Goal: Complete application form

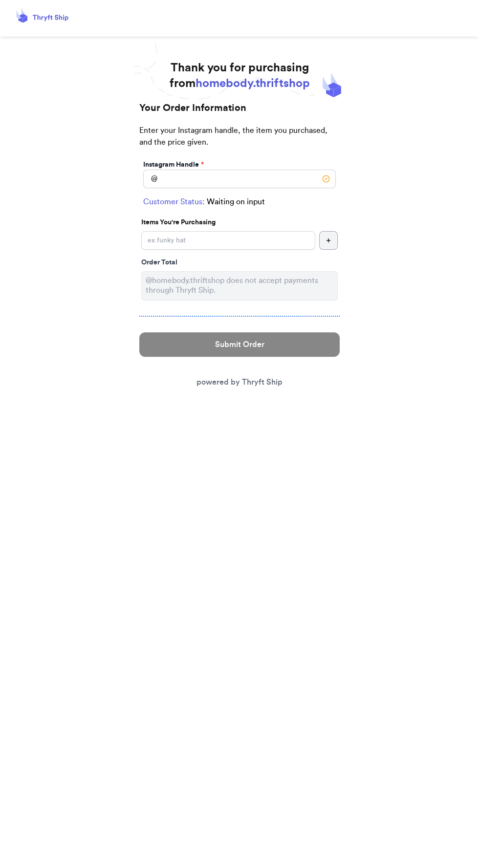
click at [303, 199] on div "Customer Status: Waiting on input" at bounding box center [239, 202] width 193 height 12
click at [283, 175] on input "Instagram Handle *" at bounding box center [239, 179] width 193 height 19
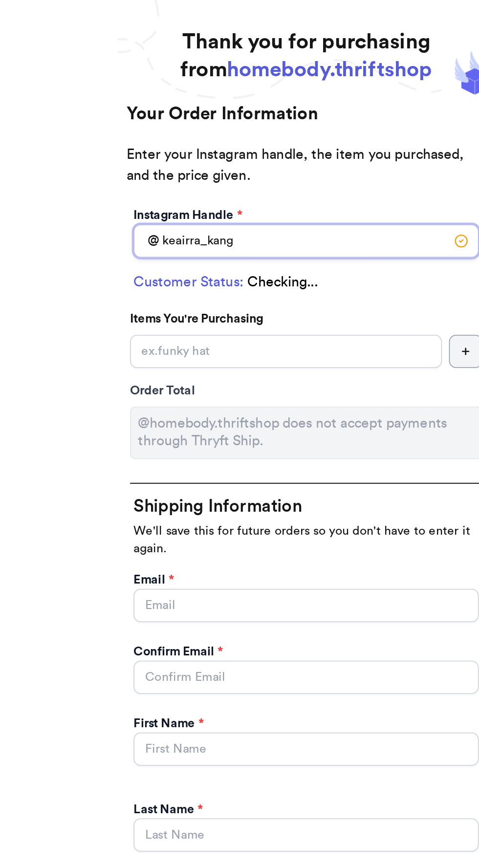
type input "keairra_kang"
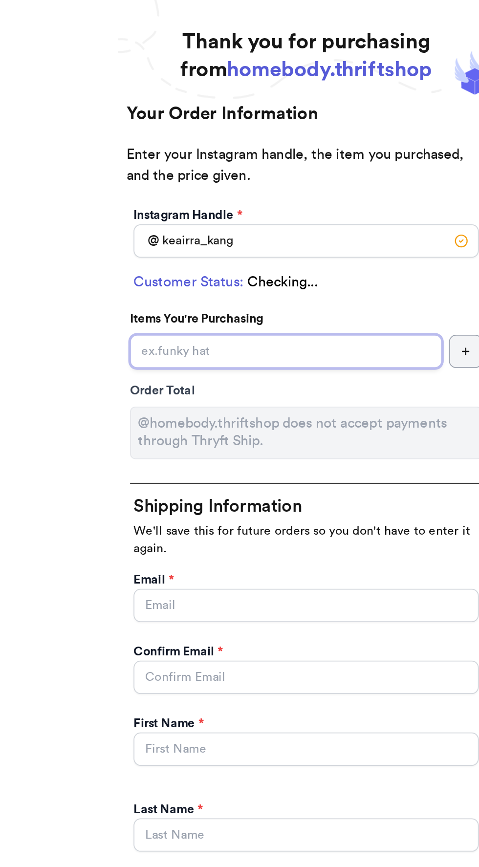
click at [264, 242] on input "Instagram Handle *" at bounding box center [228, 240] width 174 height 19
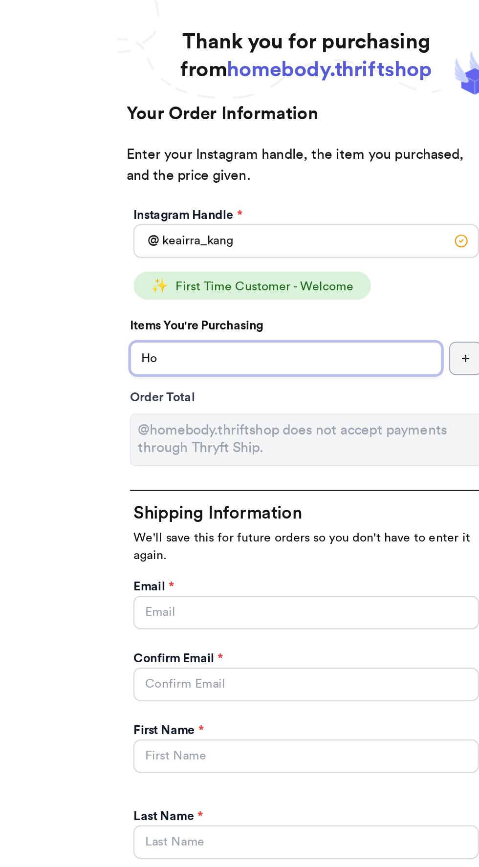
type input "H"
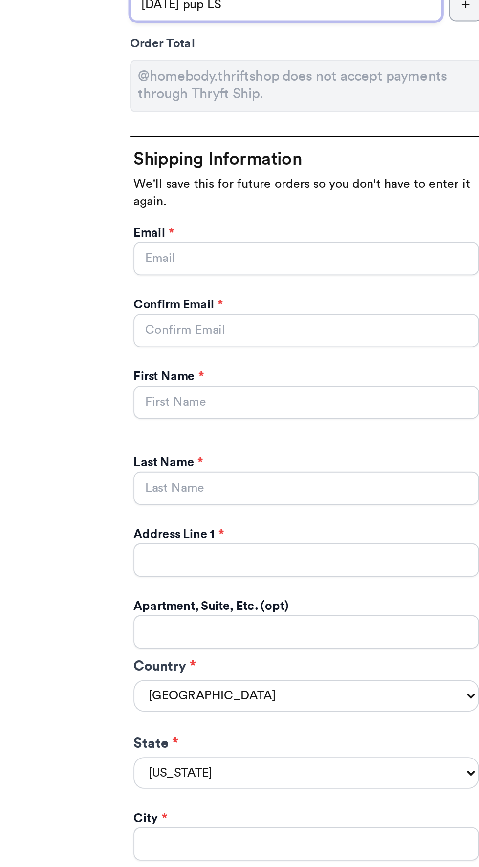
type input "[DATE] pup LS"
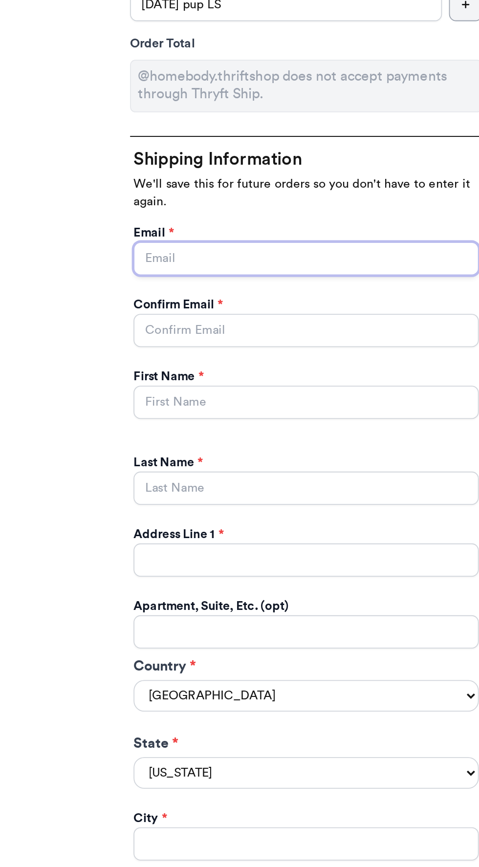
click at [254, 384] on input "Instagram Handle *" at bounding box center [239, 386] width 193 height 19
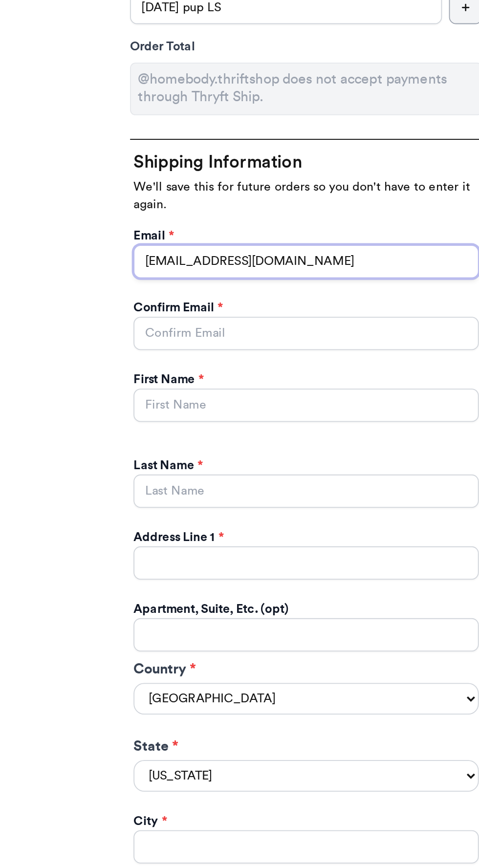
type input "[EMAIL_ADDRESS][DOMAIN_NAME]"
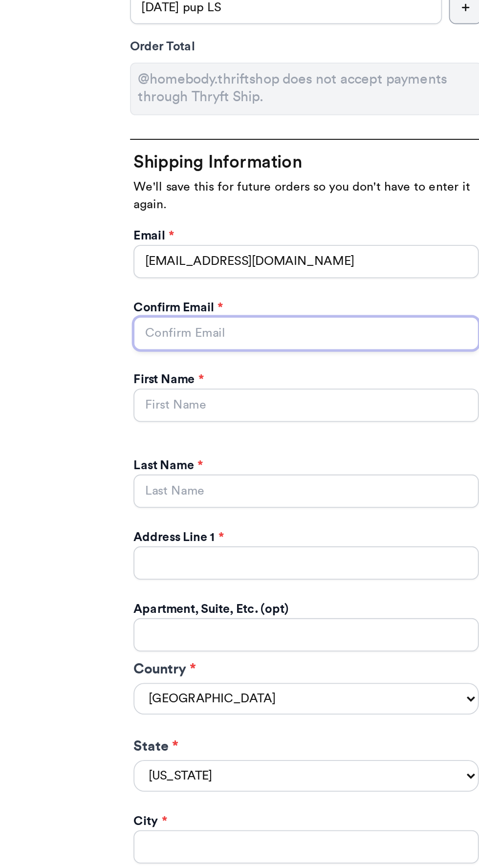
click at [290, 425] on input "Instagram Handle *" at bounding box center [239, 426] width 193 height 19
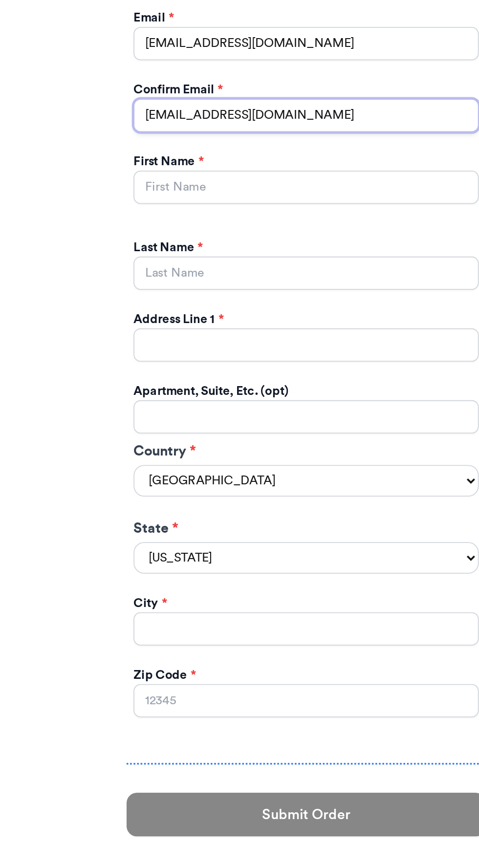
type input "[EMAIL_ADDRESS][DOMAIN_NAME]"
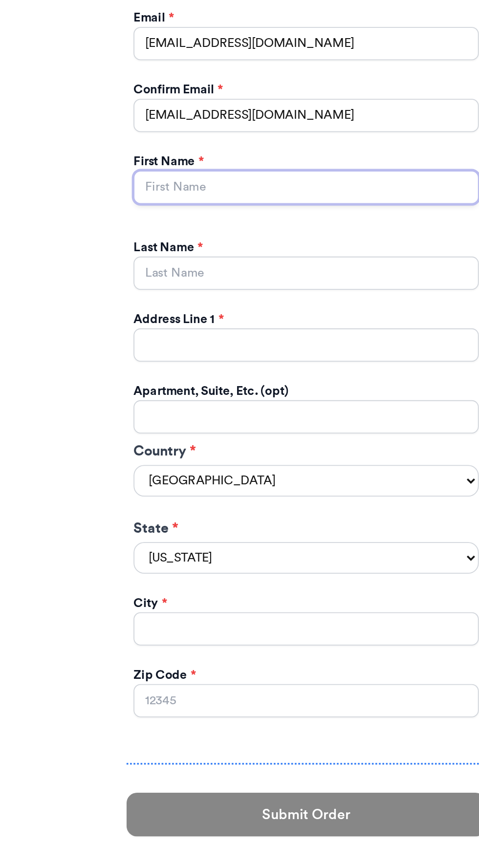
click at [296, 462] on input "Instagram Handle *" at bounding box center [239, 466] width 193 height 19
type input "Keairra"
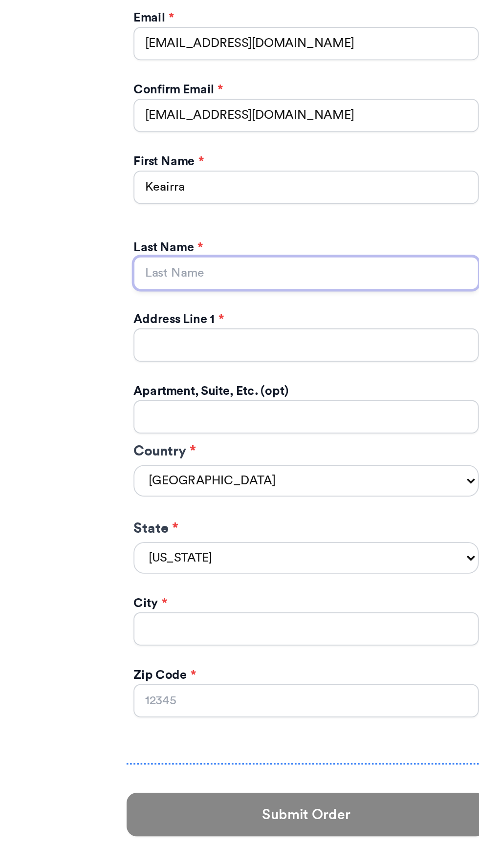
click at [308, 514] on input "Instagram Handle *" at bounding box center [239, 514] width 193 height 19
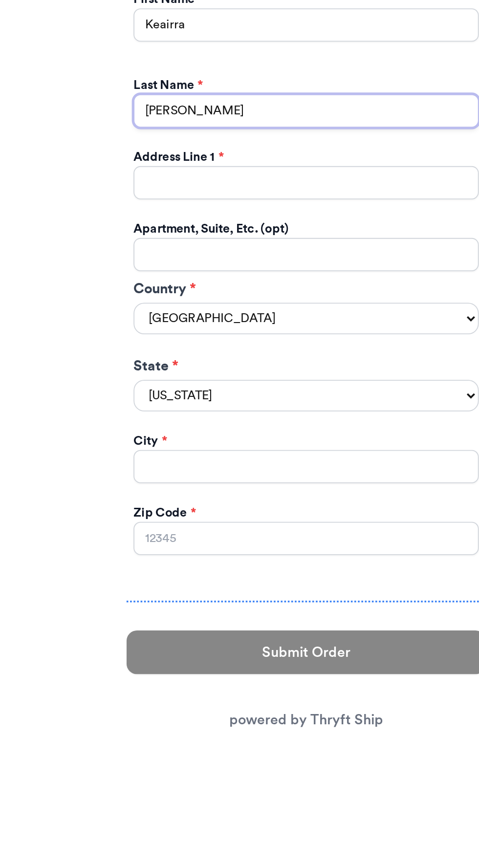
type input "[PERSON_NAME]"
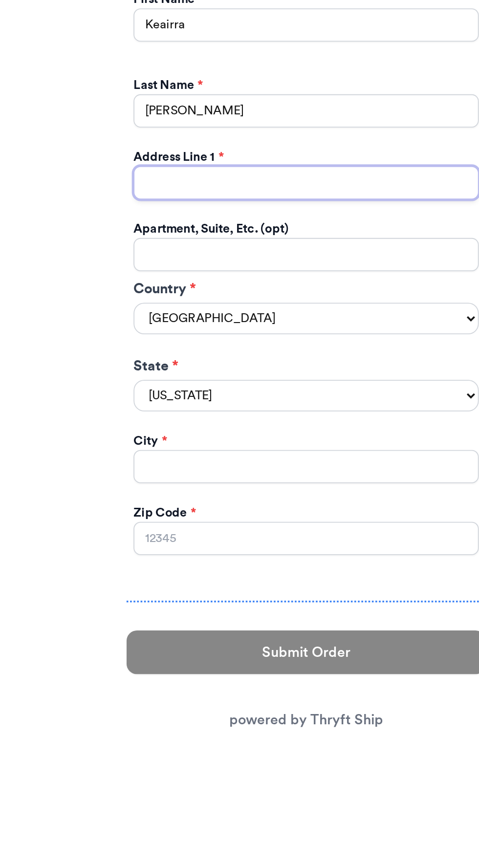
click at [298, 555] on input "Instagram Handle *" at bounding box center [239, 554] width 193 height 19
type input "[STREET_ADDRESS]"
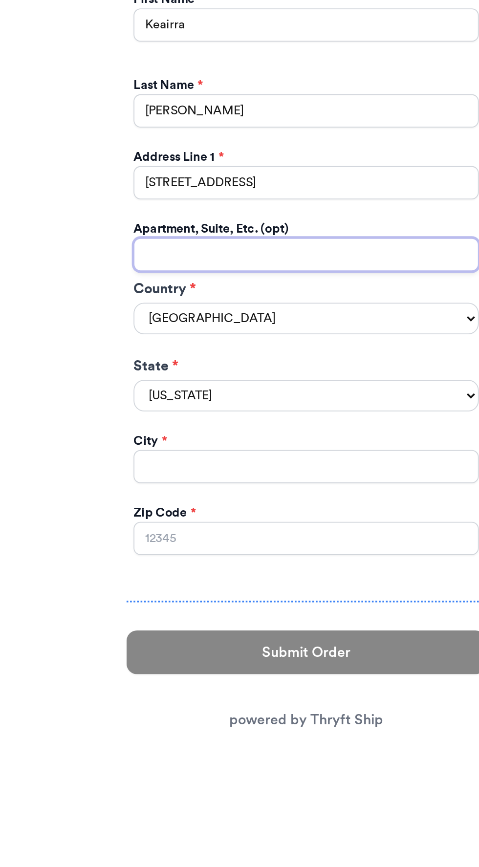
click at [298, 594] on input "Instagram Handle *" at bounding box center [239, 594] width 193 height 19
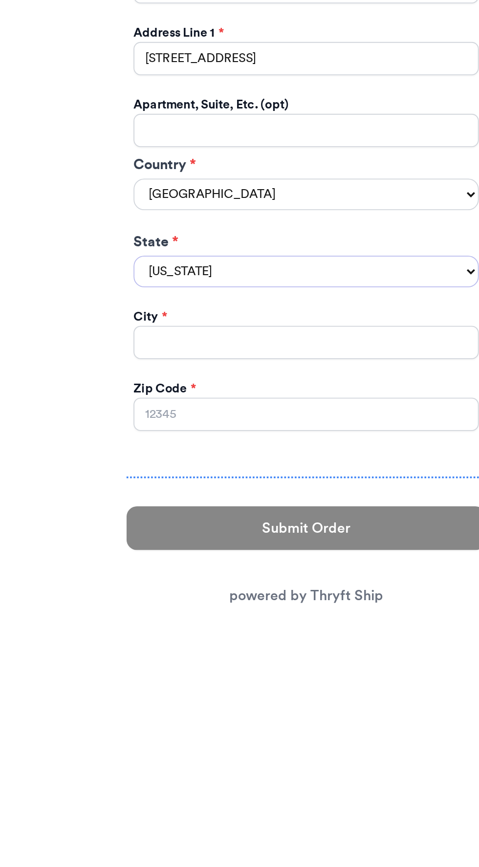
click at [282, 665] on select "[US_STATE] [US_STATE] [US_STATE] [US_STATE] [US_STATE] [US_STATE] [US_STATE] [U…" at bounding box center [239, 673] width 193 height 18
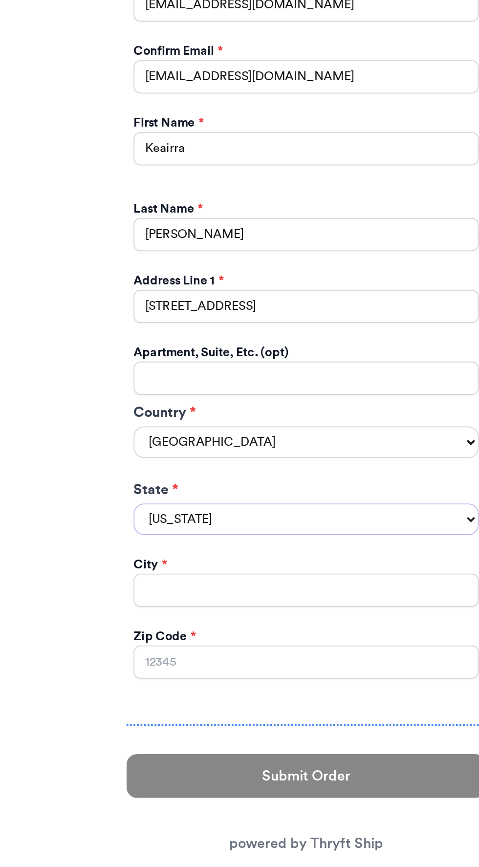
select select "[GEOGRAPHIC_DATA]"
click at [143, 664] on select "[US_STATE] [US_STATE] [US_STATE] [US_STATE] [US_STATE] [US_STATE] [US_STATE] [U…" at bounding box center [239, 673] width 193 height 18
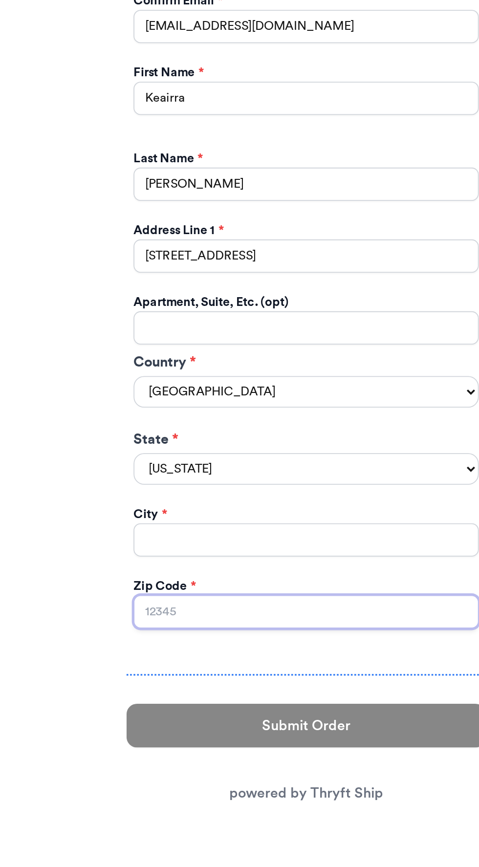
click at [236, 747] on input "Zip Code *" at bounding box center [239, 753] width 193 height 19
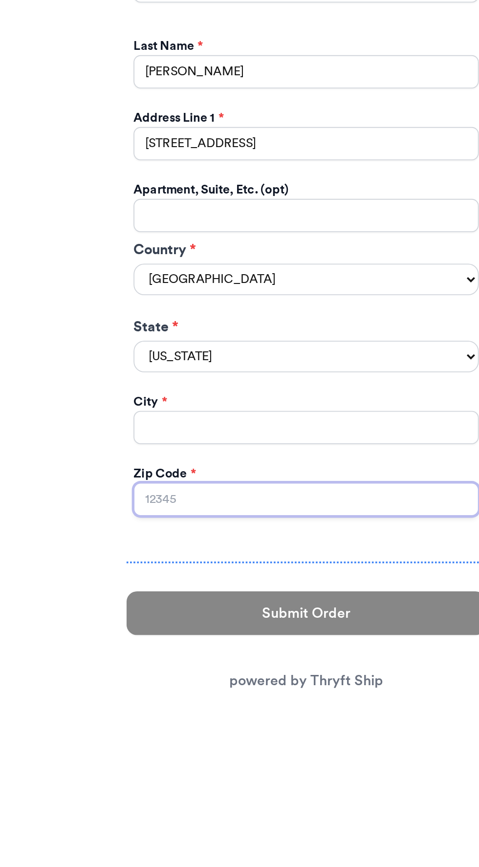
scroll to position [31, 0]
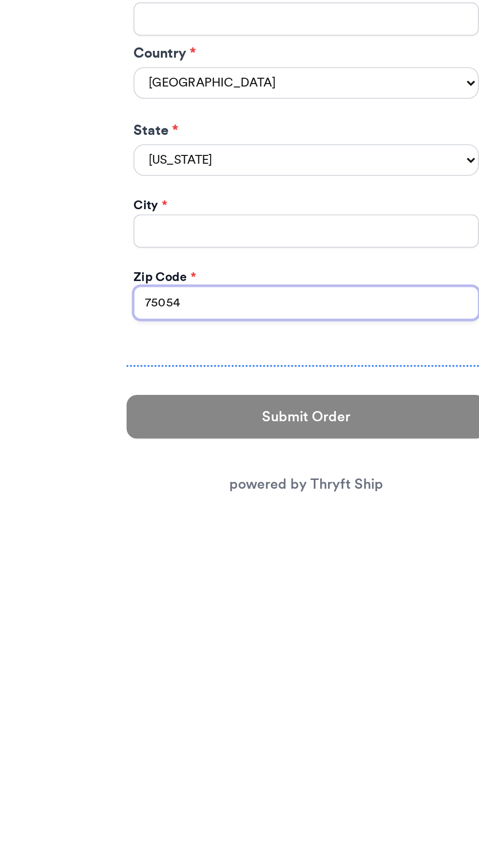
type input "75054"
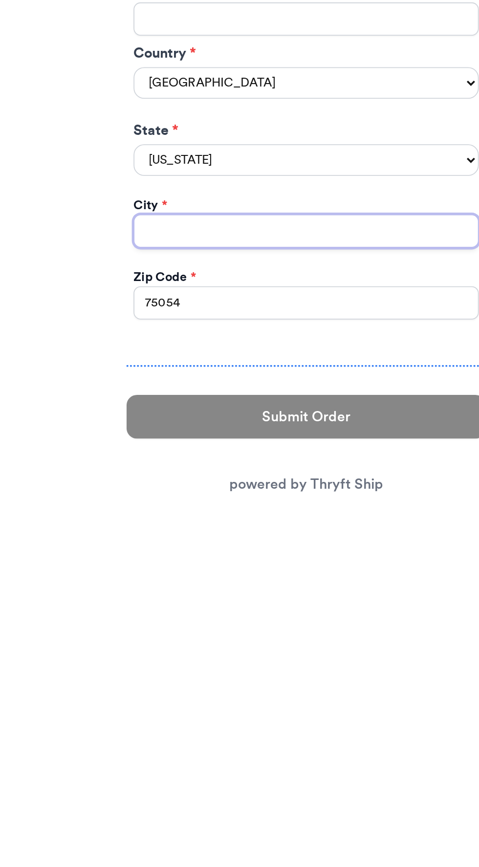
click at [304, 684] on input "Instagram Handle *" at bounding box center [239, 693] width 193 height 19
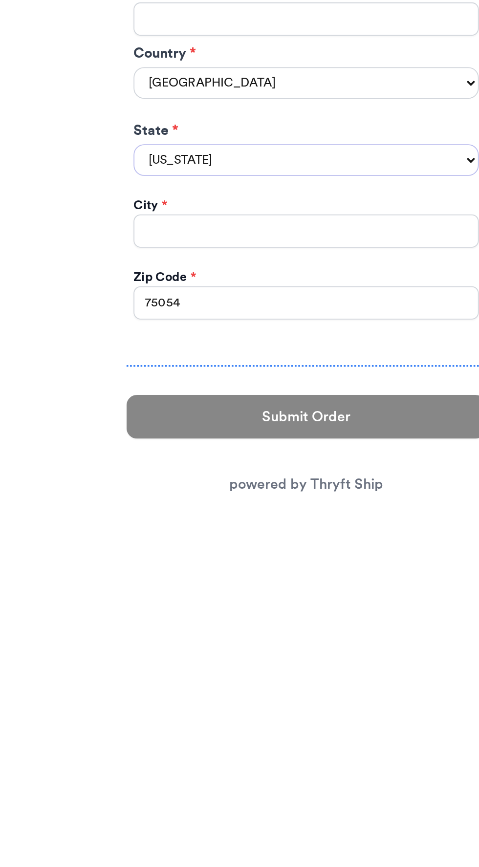
click at [309, 644] on select "[US_STATE] [US_STATE] [US_STATE] [US_STATE] [US_STATE] [US_STATE] [US_STATE] [U…" at bounding box center [239, 653] width 193 height 18
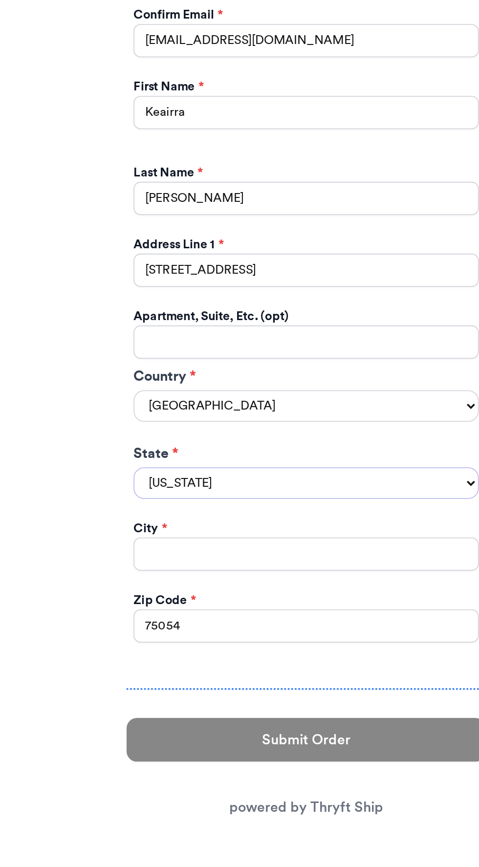
click at [143, 644] on select "[US_STATE] [US_STATE] [US_STATE] [US_STATE] [US_STATE] [US_STATE] [US_STATE] [U…" at bounding box center [239, 653] width 193 height 18
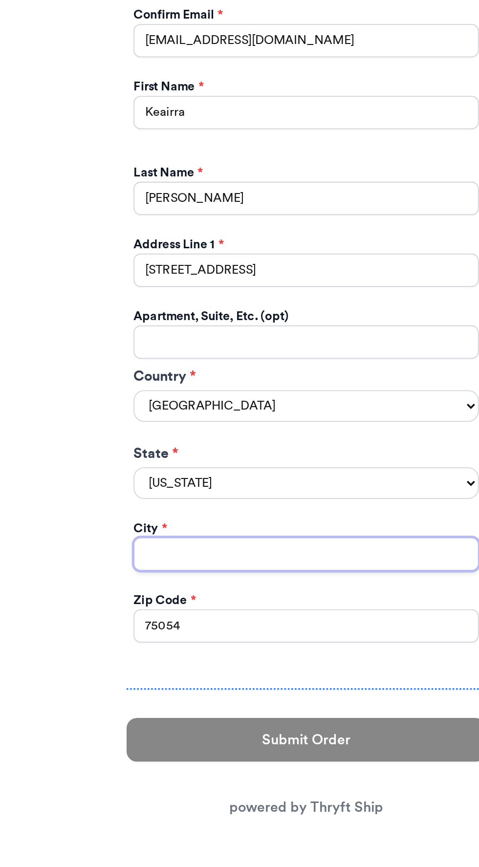
click at [255, 684] on input "Instagram Handle *" at bounding box center [239, 693] width 193 height 19
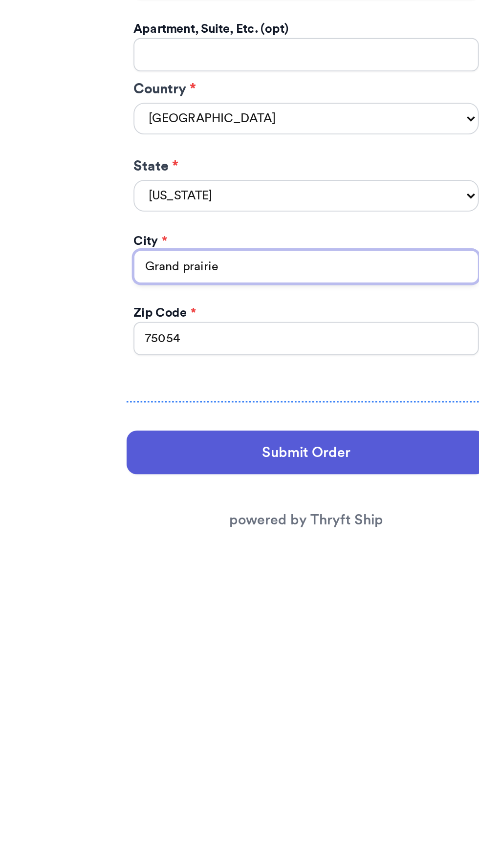
type input "Grand prairie"
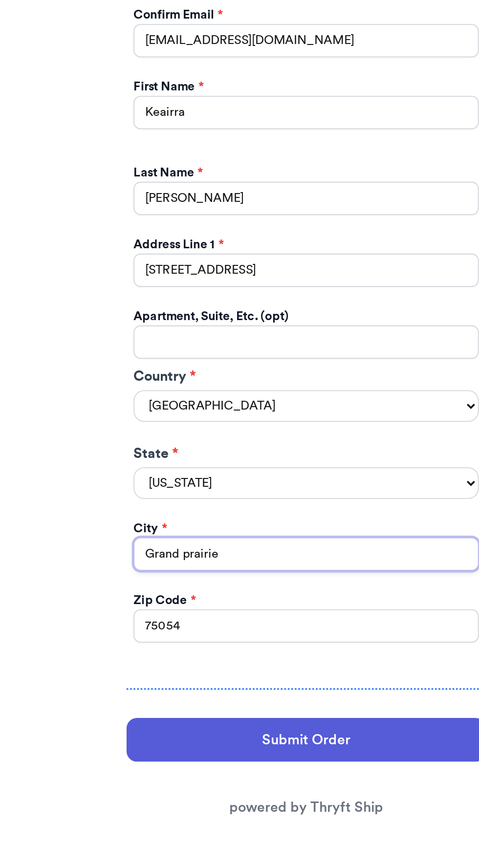
scroll to position [70, 0]
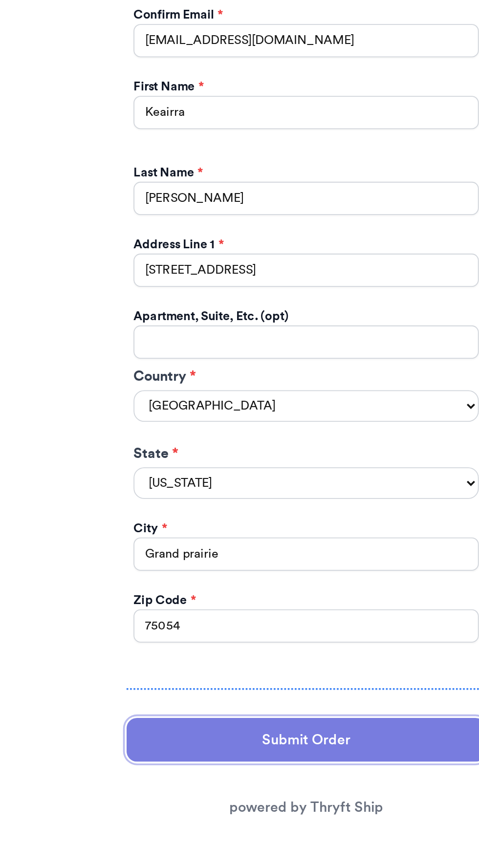
click at [262, 784] on button "Submit Order" at bounding box center [239, 796] width 200 height 24
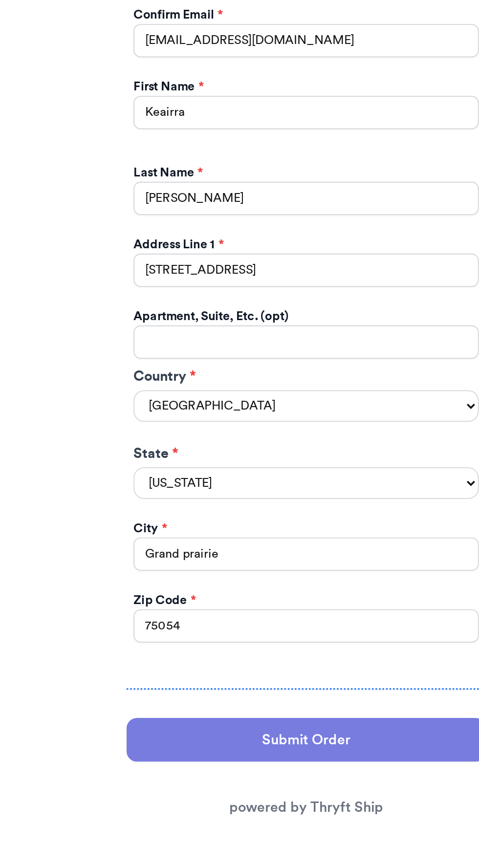
scroll to position [33, 0]
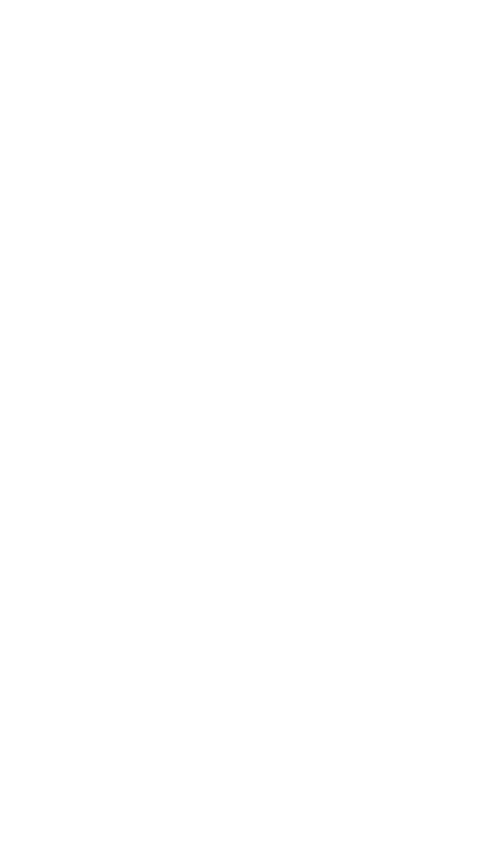
select select "[GEOGRAPHIC_DATA]"
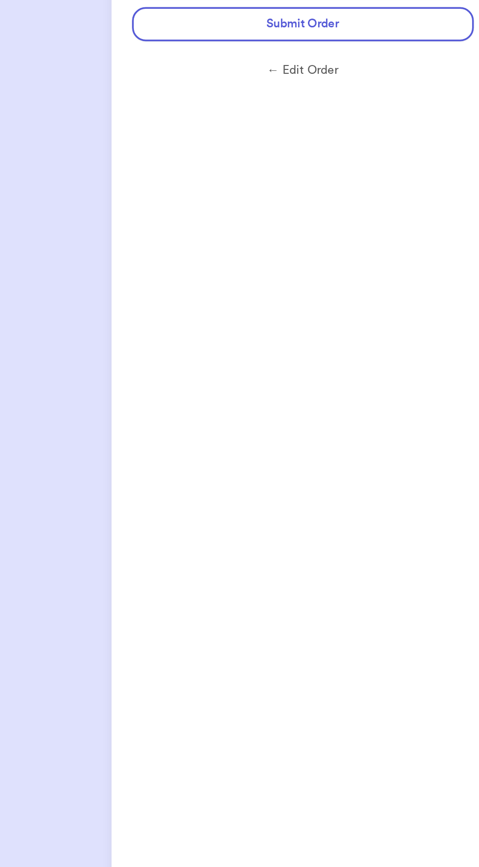
scroll to position [33, 0]
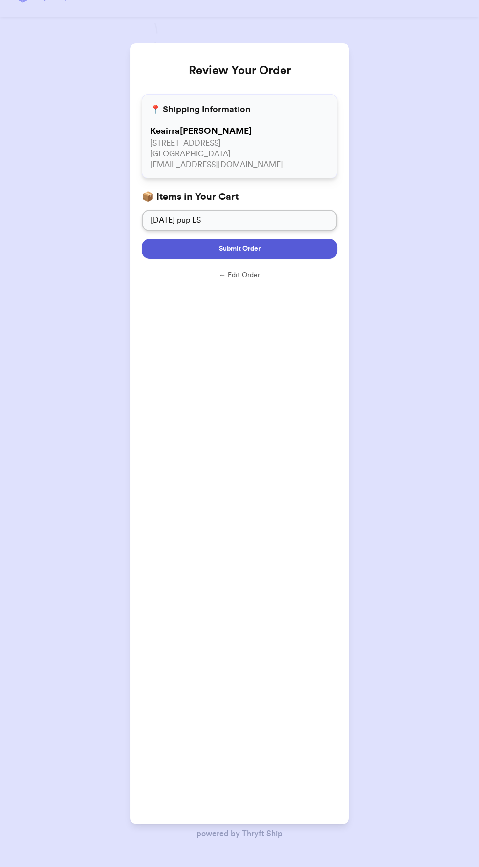
click at [307, 239] on button "Submit Order" at bounding box center [240, 249] width 196 height 20
